Goal: Navigation & Orientation: Find specific page/section

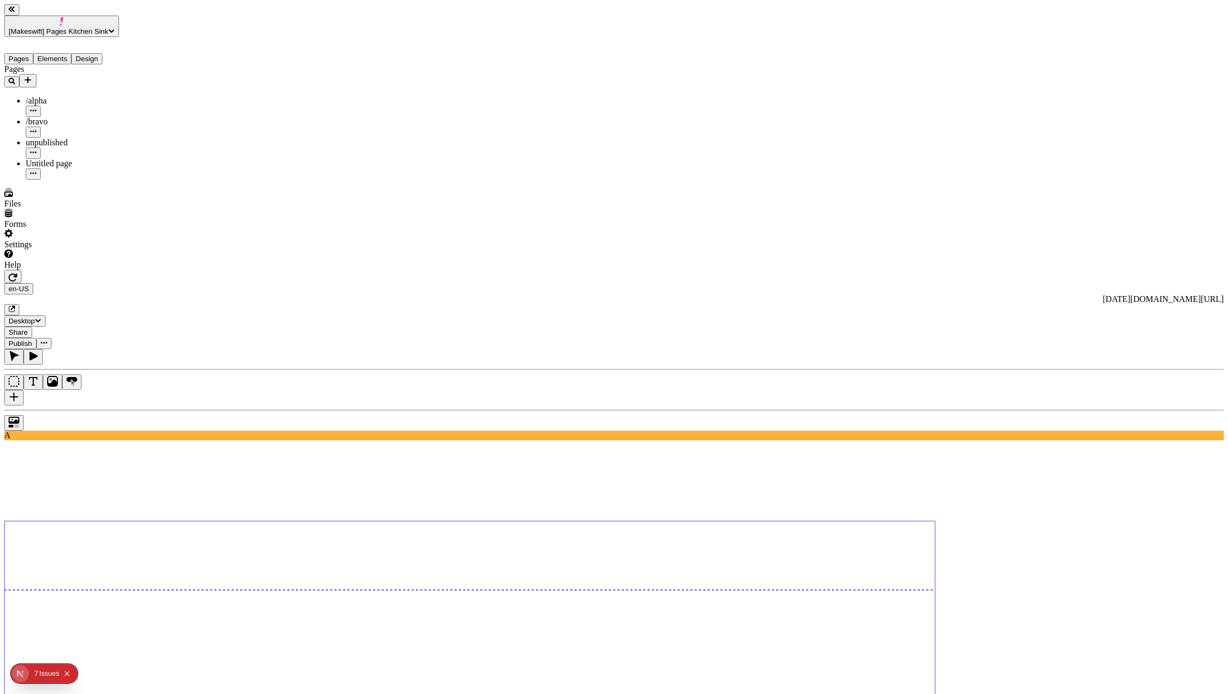
click at [17, 273] on icon "button" at bounding box center [13, 277] width 9 height 9
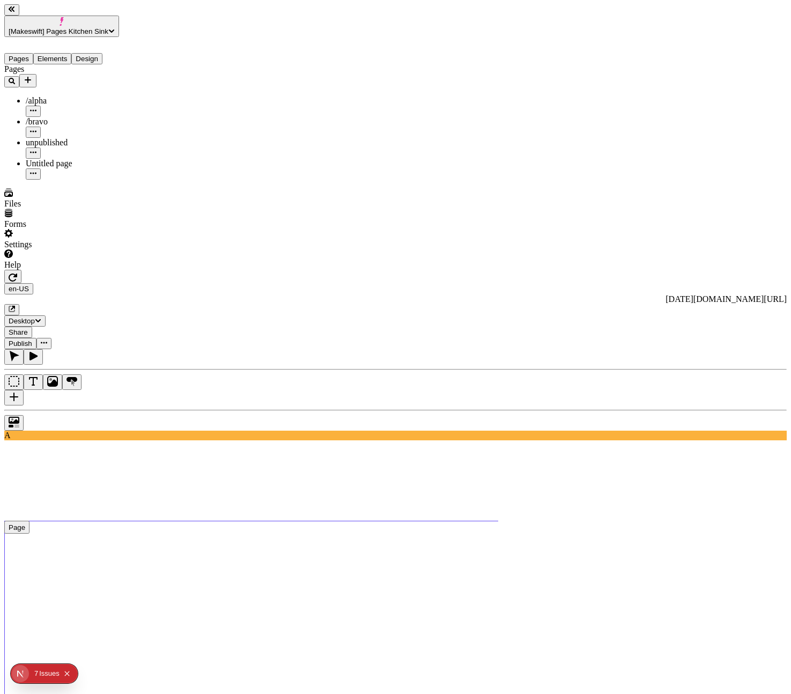
click at [71, 27] on span "[Makeswift] Pages Kitchen Sink" at bounding box center [59, 31] width 100 height 8
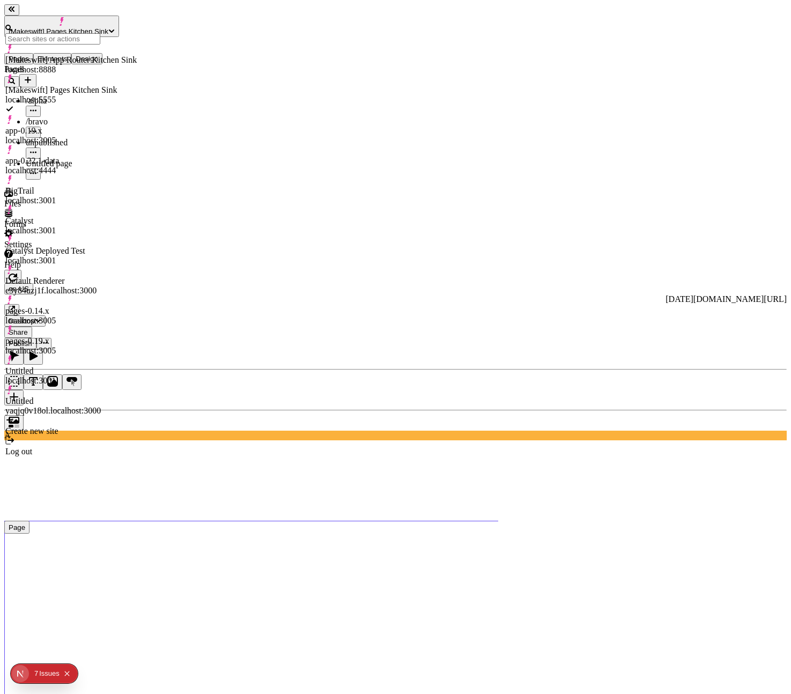
click at [88, 62] on div "[Makeswift] App Router Kitchen Sink localhost:8888" at bounding box center [70, 59] width 131 height 30
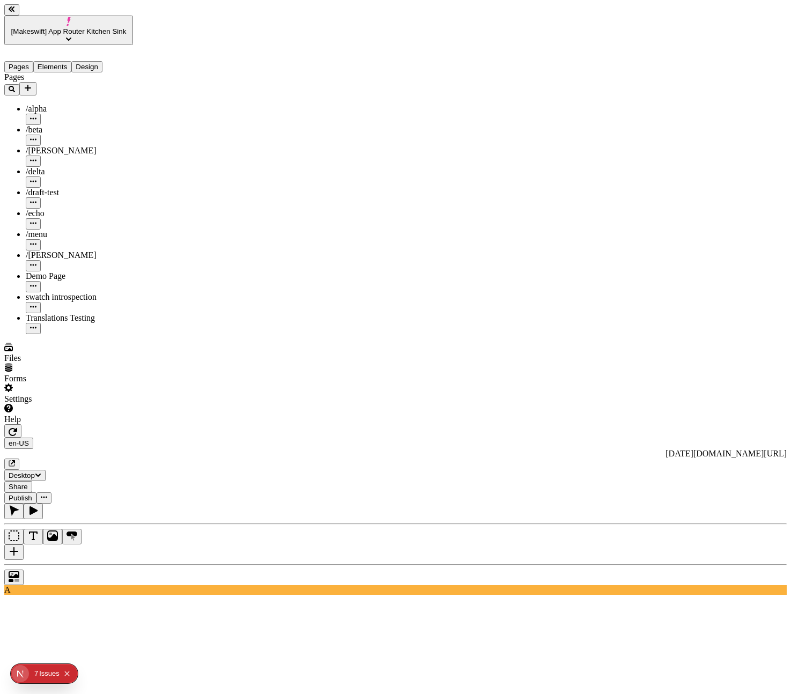
click at [21, 424] on button "button" at bounding box center [12, 430] width 17 height 13
